Goal: Transaction & Acquisition: Download file/media

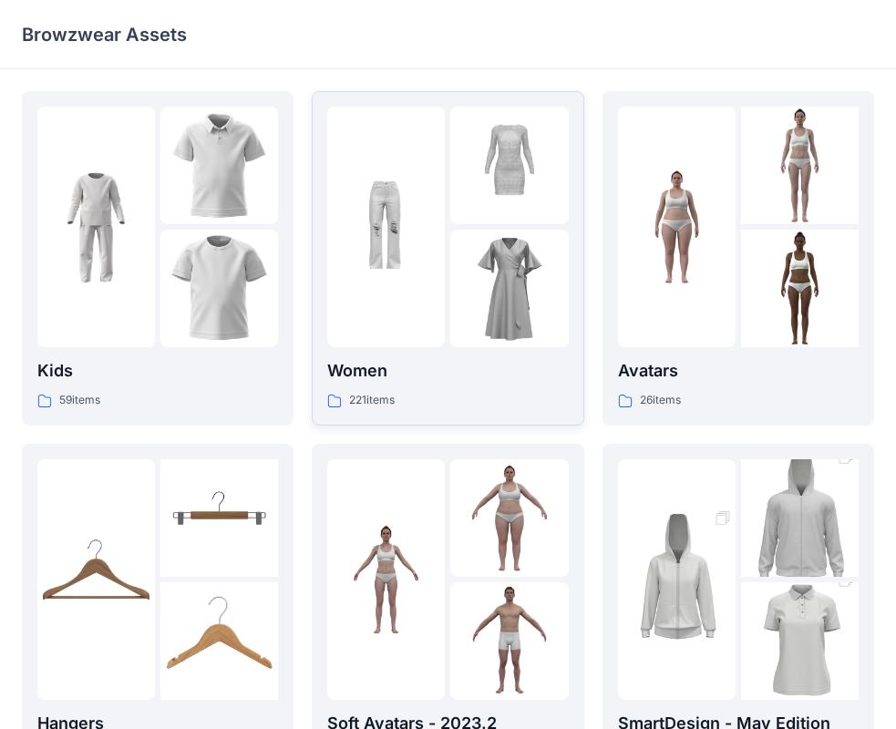
click at [426, 373] on p "Women" at bounding box center [447, 371] width 241 height 26
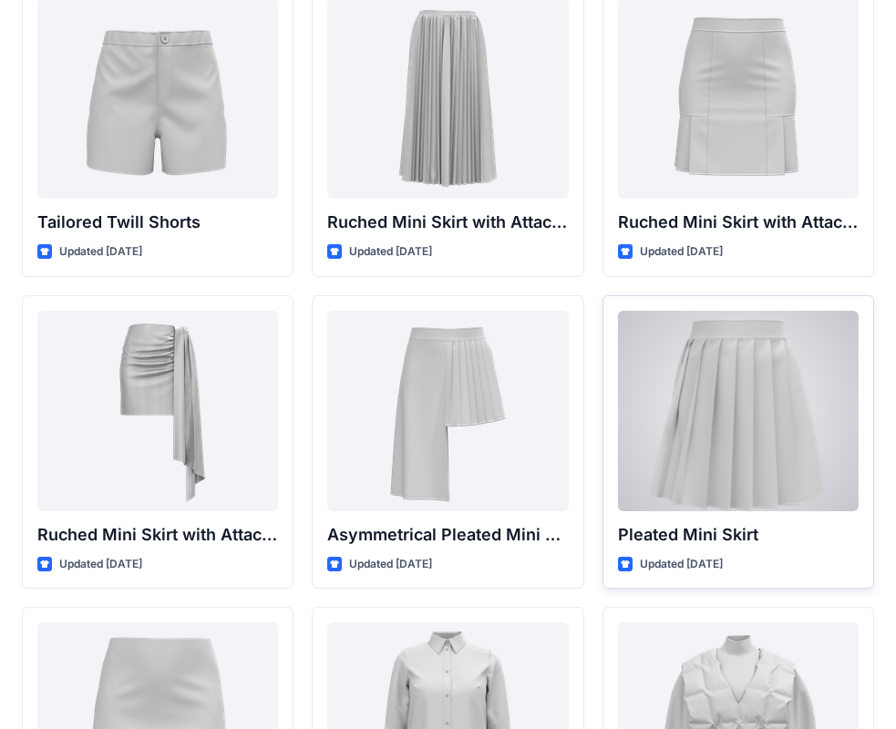
scroll to position [4883, 0]
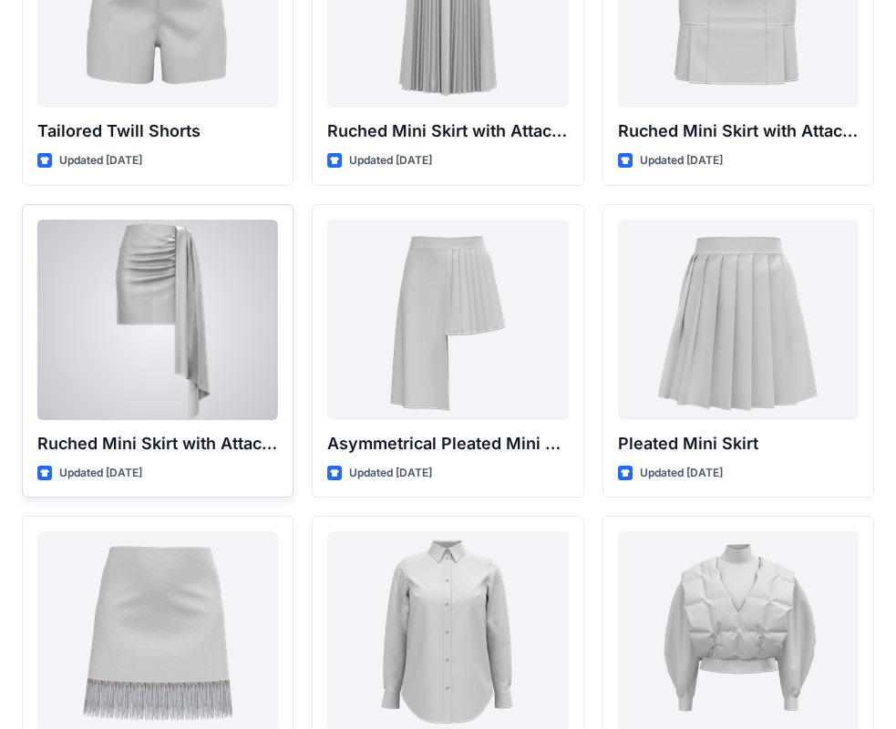
click at [191, 283] on div at bounding box center [157, 320] width 241 height 201
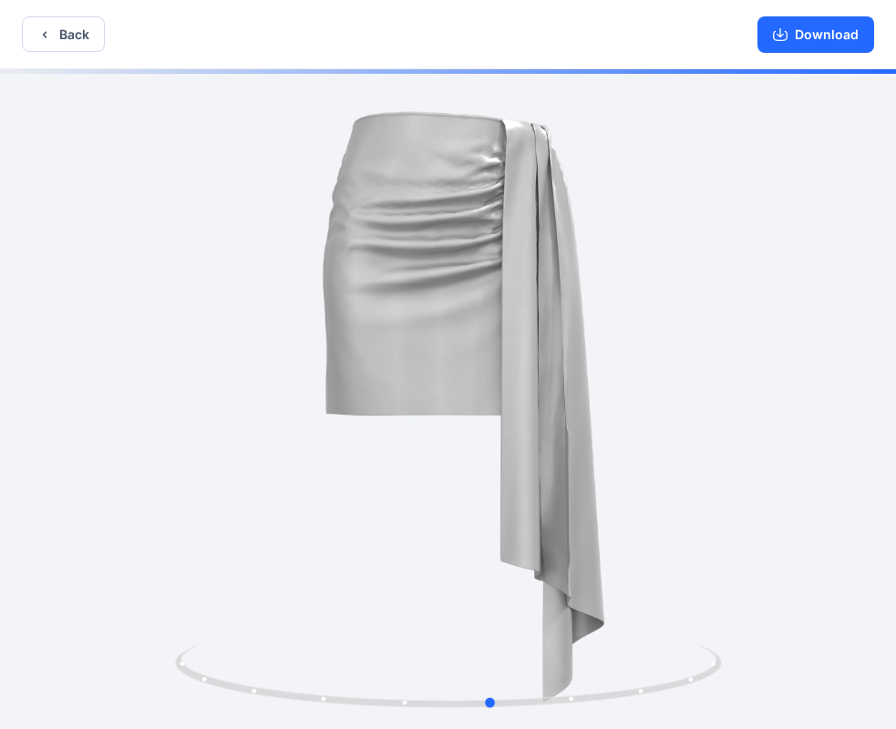
drag, startPoint x: 493, startPoint y: 662, endPoint x: 545, endPoint y: 473, distance: 195.7
click at [819, 33] on button "Download" at bounding box center [815, 34] width 117 height 36
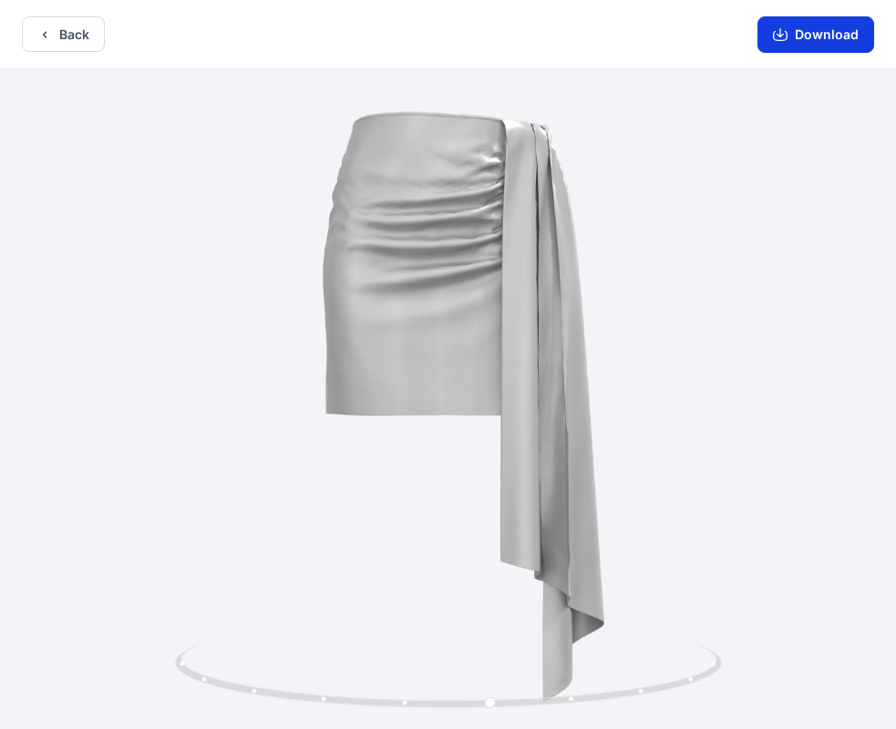
click at [778, 37] on icon "button" at bounding box center [780, 34] width 15 height 15
click at [807, 26] on button "Download" at bounding box center [815, 34] width 117 height 36
click at [810, 36] on button "Download" at bounding box center [815, 34] width 117 height 36
click at [815, 43] on button "Download" at bounding box center [815, 34] width 117 height 36
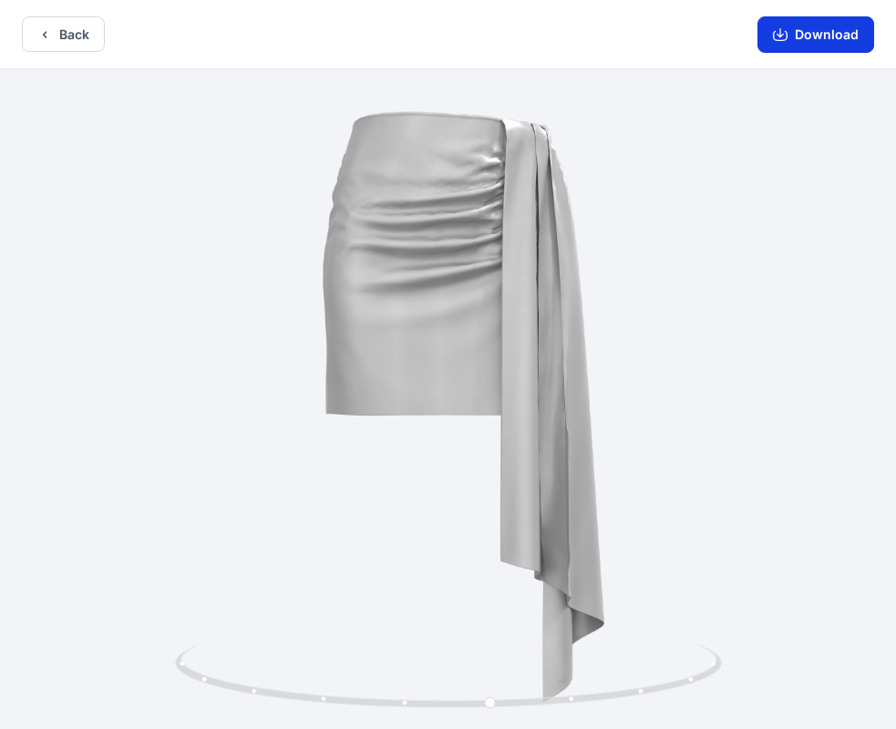
click at [815, 43] on button "Download" at bounding box center [815, 34] width 117 height 36
click at [41, 34] on icon "button" at bounding box center [44, 34] width 15 height 15
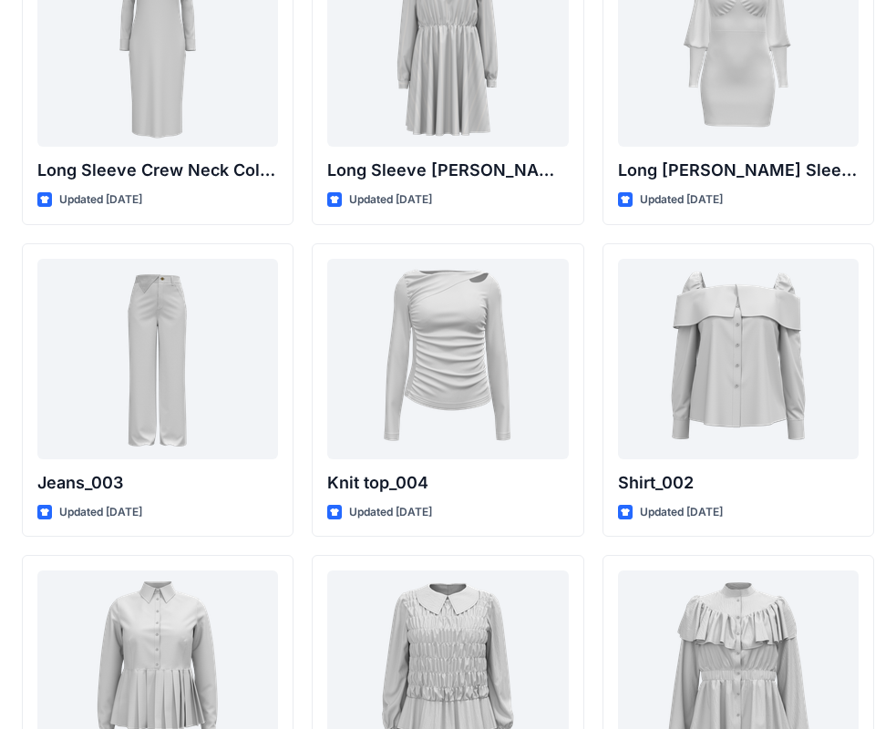
scroll to position [7836, 0]
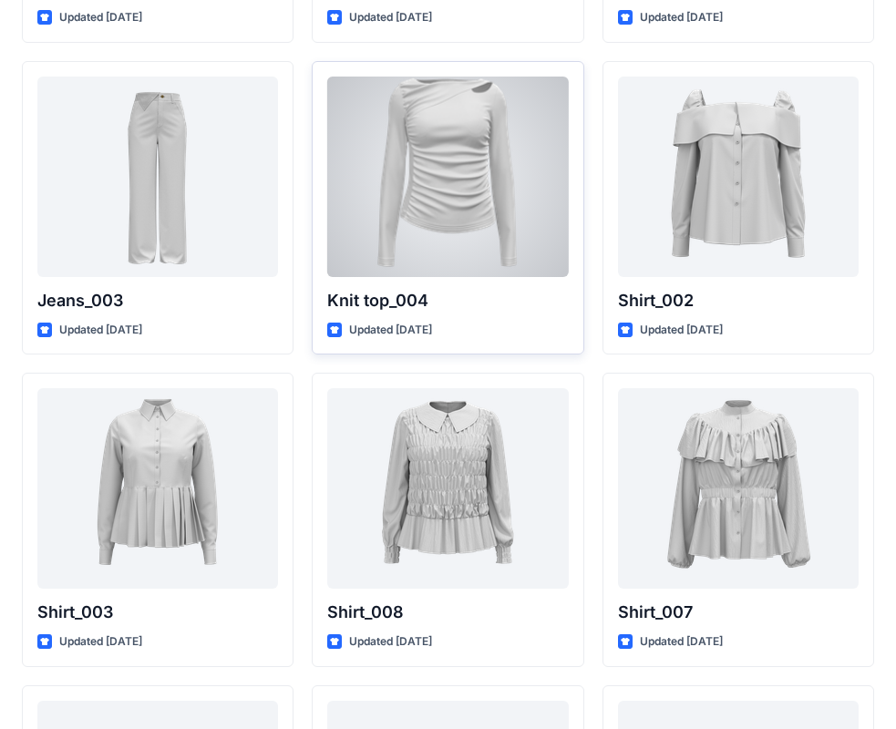
click at [455, 182] on div at bounding box center [447, 177] width 241 height 201
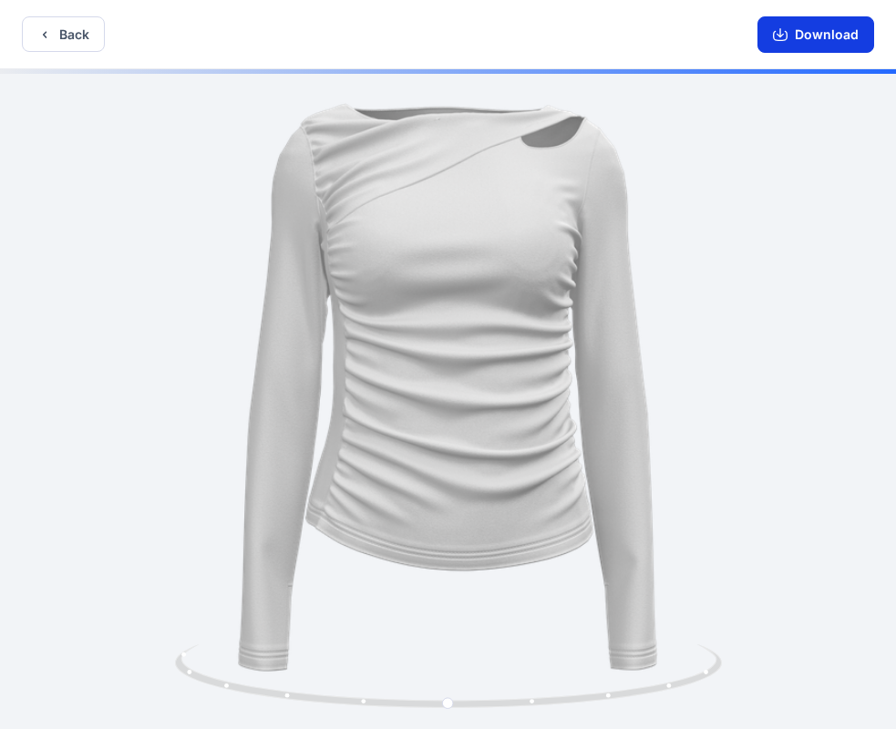
click at [822, 36] on button "Download" at bounding box center [815, 34] width 117 height 36
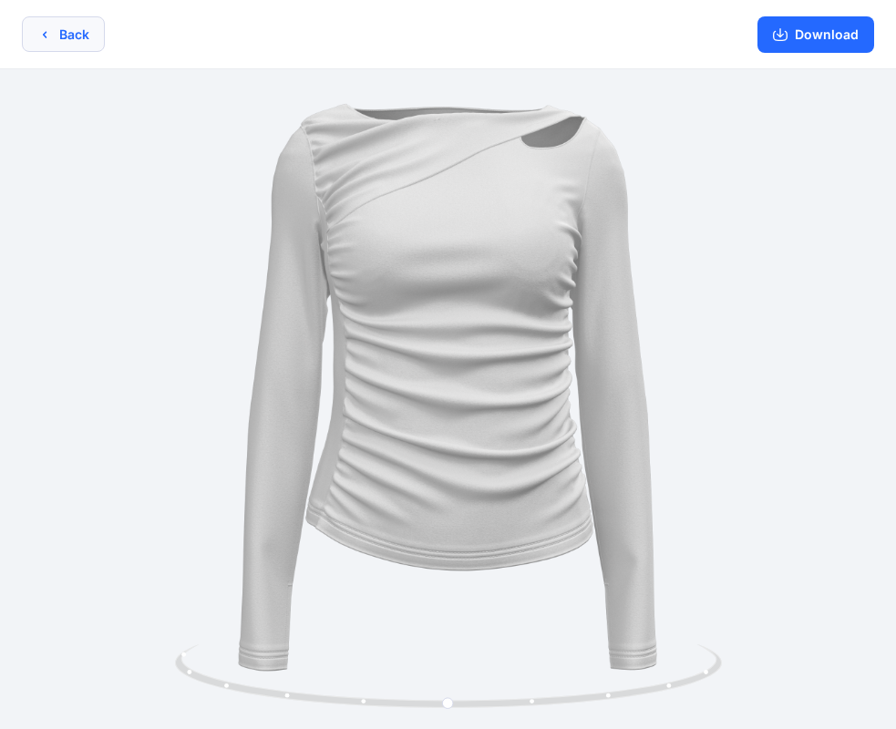
click at [61, 39] on button "Back" at bounding box center [63, 34] width 83 height 36
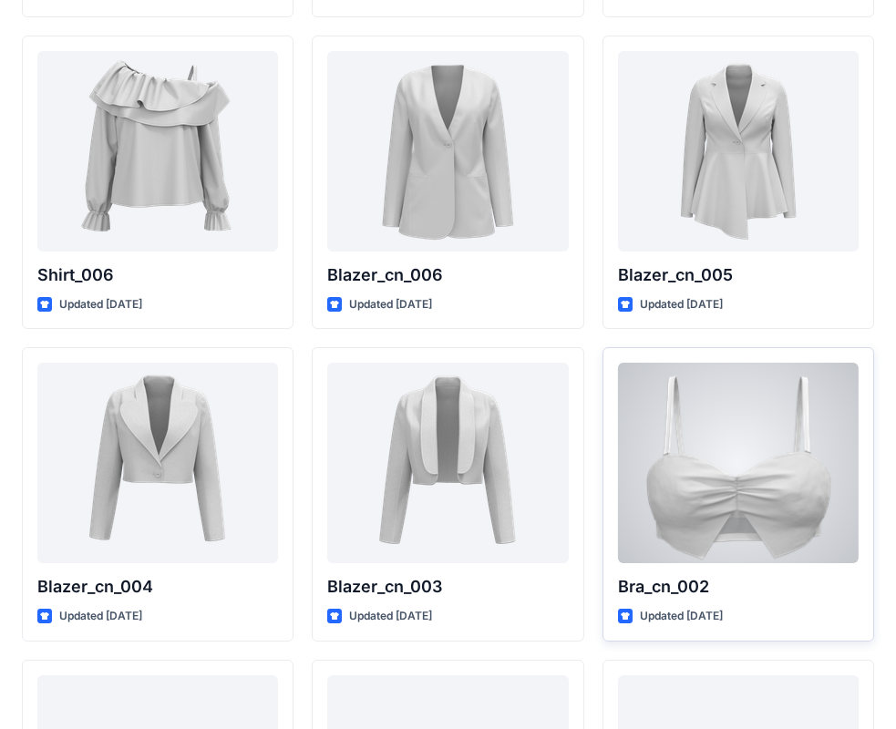
scroll to position [10945, 0]
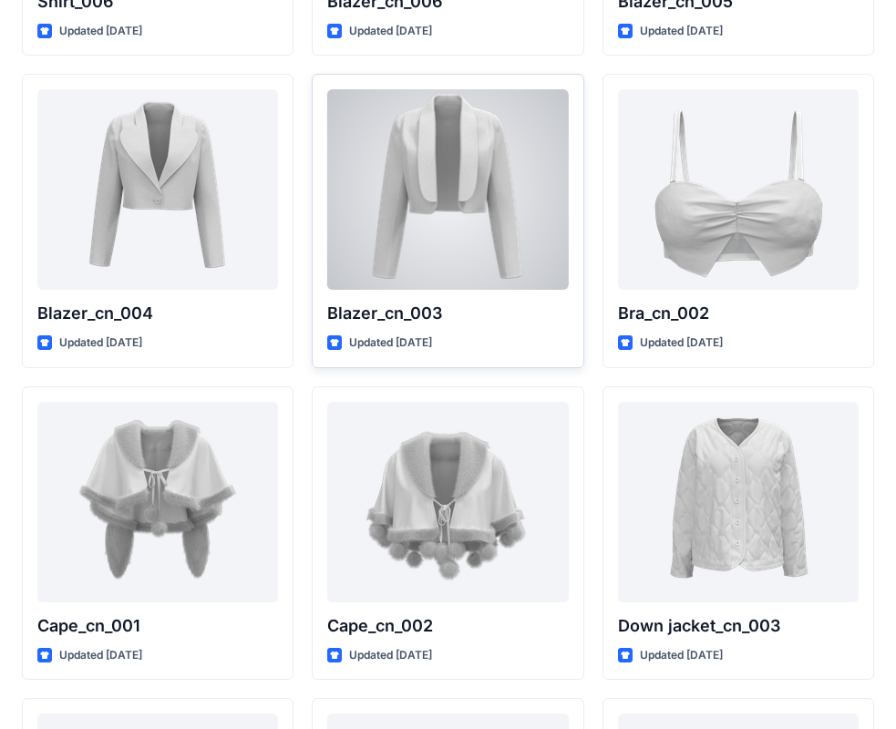
click at [455, 187] on div at bounding box center [447, 189] width 241 height 201
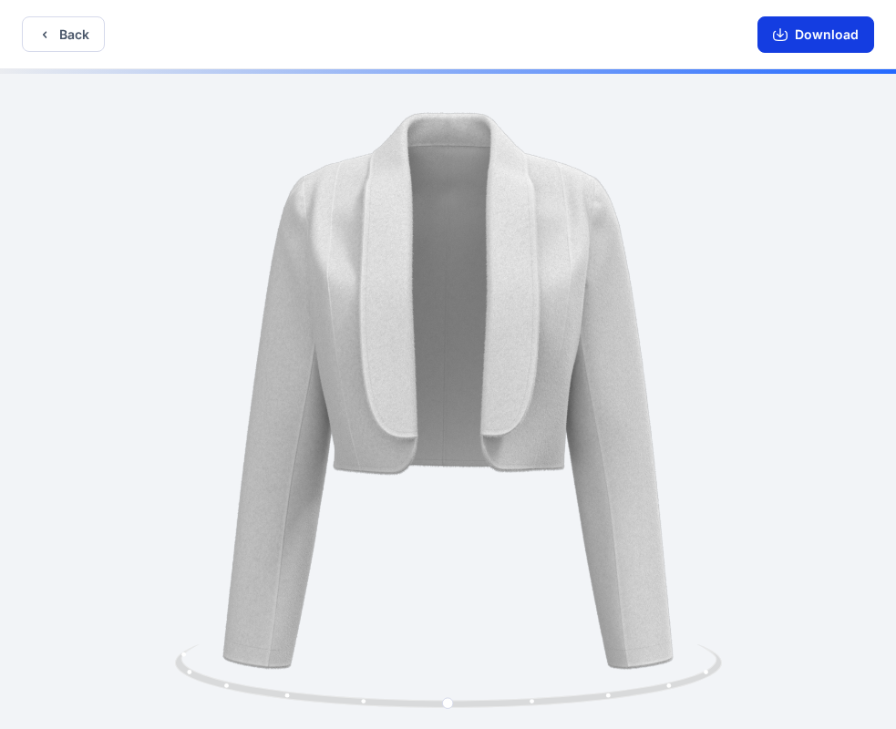
click at [822, 36] on button "Download" at bounding box center [815, 34] width 117 height 36
